Goal: Task Accomplishment & Management: Manage account settings

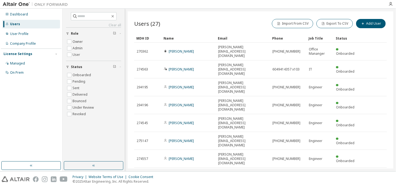
click at [312, 160] on div "20" at bounding box center [329, 160] width 43 height 7
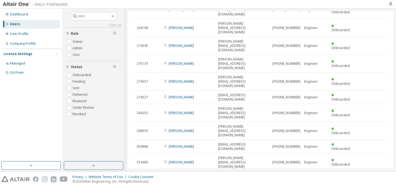
scroll to position [83, 0]
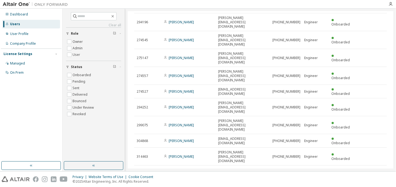
click at [293, 137] on div "30" at bounding box center [307, 135] width 43 height 7
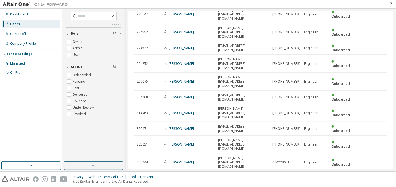
scroll to position [135, 0]
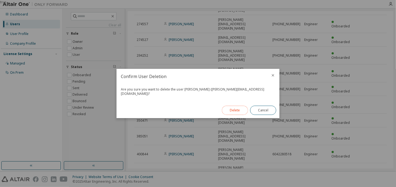
click at [238, 108] on button "Delete" at bounding box center [235, 110] width 26 height 9
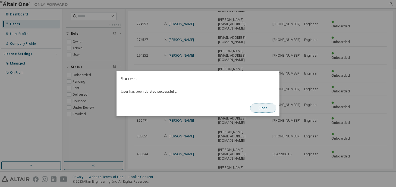
click at [257, 105] on button "Close" at bounding box center [263, 108] width 26 height 9
